Goal: Use online tool/utility: Utilize a website feature to perform a specific function

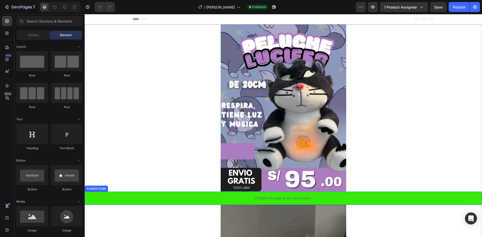
click at [252, 199] on p "Publish the page to see the content." at bounding box center [283, 198] width 397 height 5
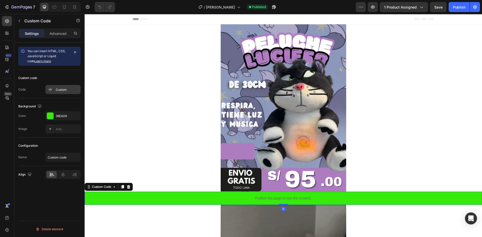
click at [56, 90] on div "Custom" at bounding box center [62, 89] width 35 height 9
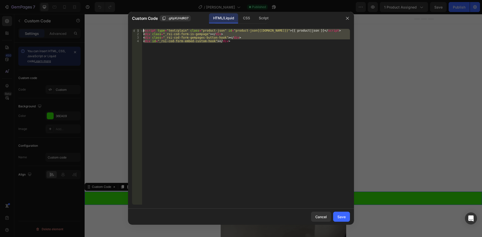
drag, startPoint x: 196, startPoint y: 40, endPoint x: 144, endPoint y: 28, distance: 53.7
click at [144, 28] on div "<div id="_rsi-cod-form-embed-custom-hook"></div> 1 2 3 4 < script type = "text/…" at bounding box center [241, 117] width 226 height 184
click at [259, 103] on div "< script type = "text/plain" class = "product-json" id = "product-json{{[DOMAIN…" at bounding box center [246, 117] width 208 height 176
type textarea "<div id="_rsi-cod-form-embed-custom-hook"></div>"
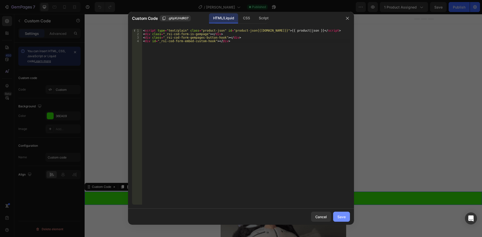
click at [337, 216] on div "Save" at bounding box center [341, 216] width 8 height 5
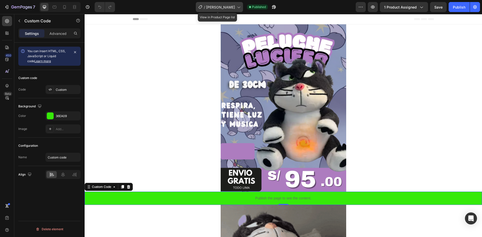
click at [235, 10] on div "/ [PERSON_NAME]" at bounding box center [219, 7] width 47 height 10
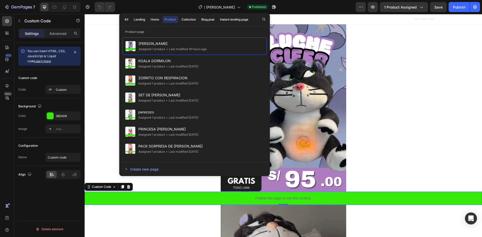
click at [107, 19] on div "Header" at bounding box center [283, 19] width 397 height 10
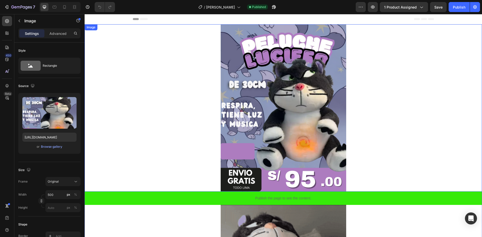
click at [138, 67] on div at bounding box center [283, 107] width 397 height 167
